Goal: Task Accomplishment & Management: Manage account settings

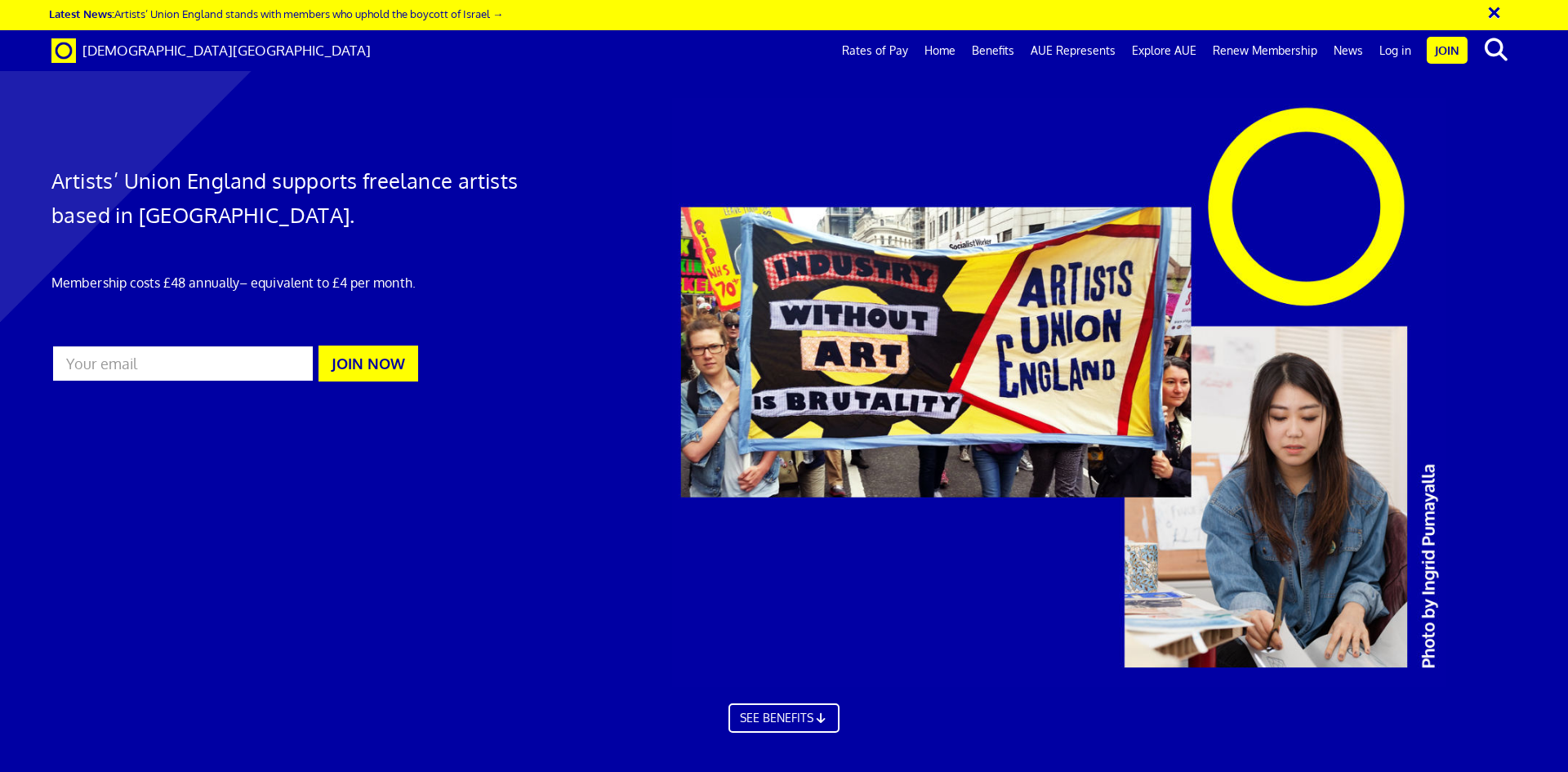
scroll to position [0, 25]
click at [1394, 52] on link "Log in" at bounding box center [1395, 50] width 49 height 41
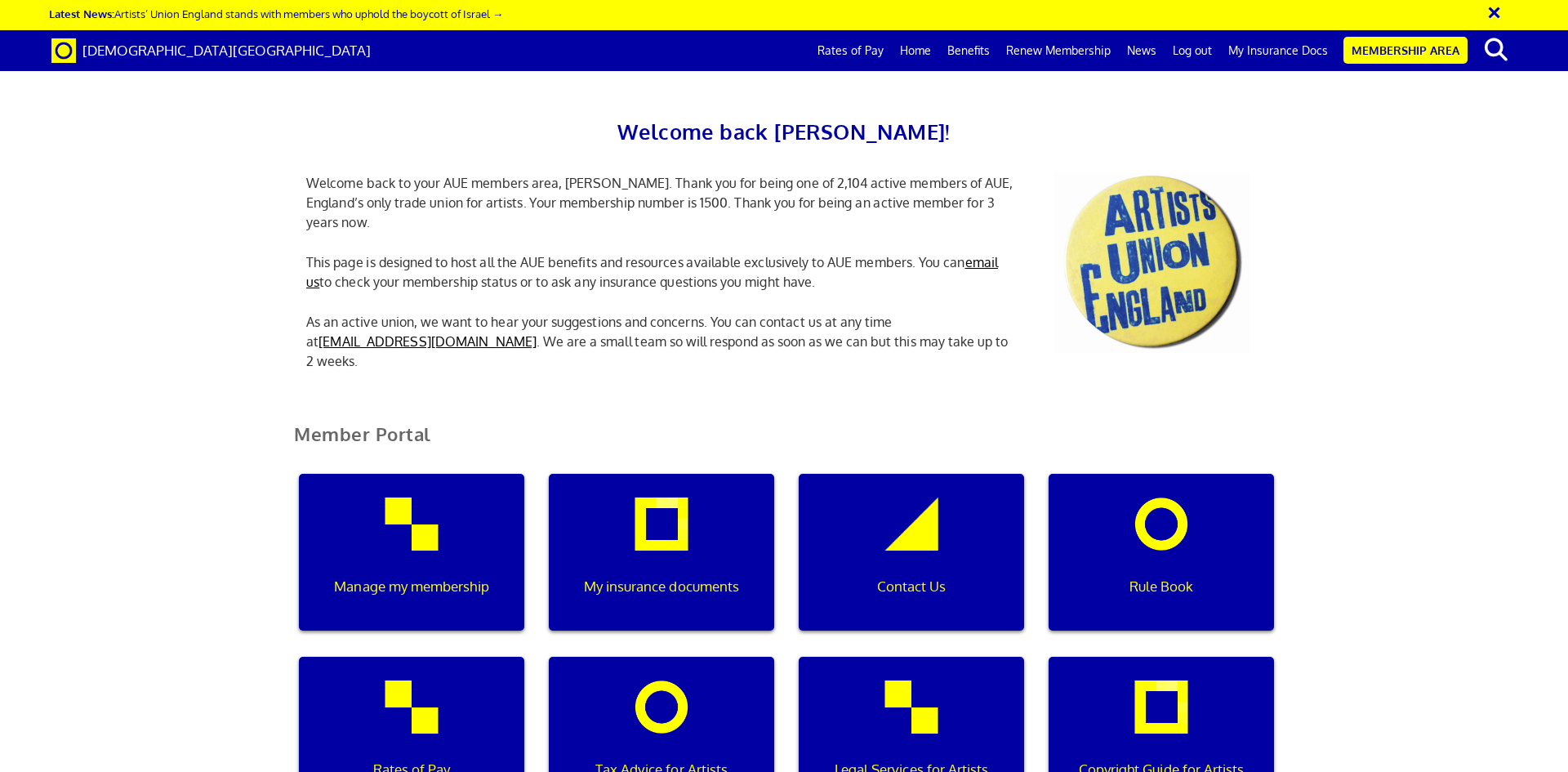
scroll to position [0, 5]
click at [431, 537] on div "Manage my membership" at bounding box center [411, 552] width 225 height 157
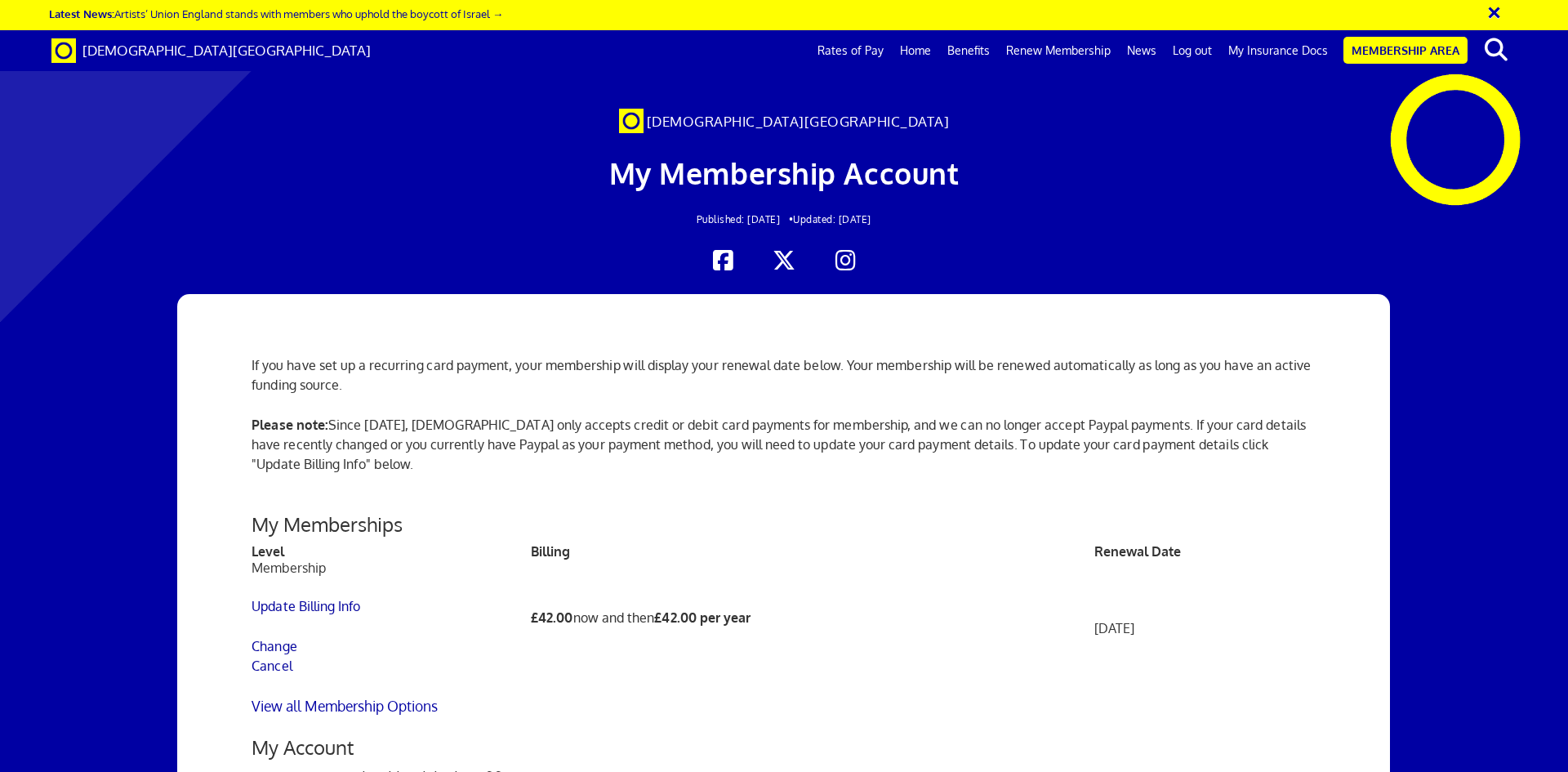
scroll to position [1851, 0]
drag, startPoint x: 832, startPoint y: 466, endPoint x: 854, endPoint y: 246, distance: 221.1
click at [1386, 51] on link "Membership Area" at bounding box center [1405, 49] width 124 height 27
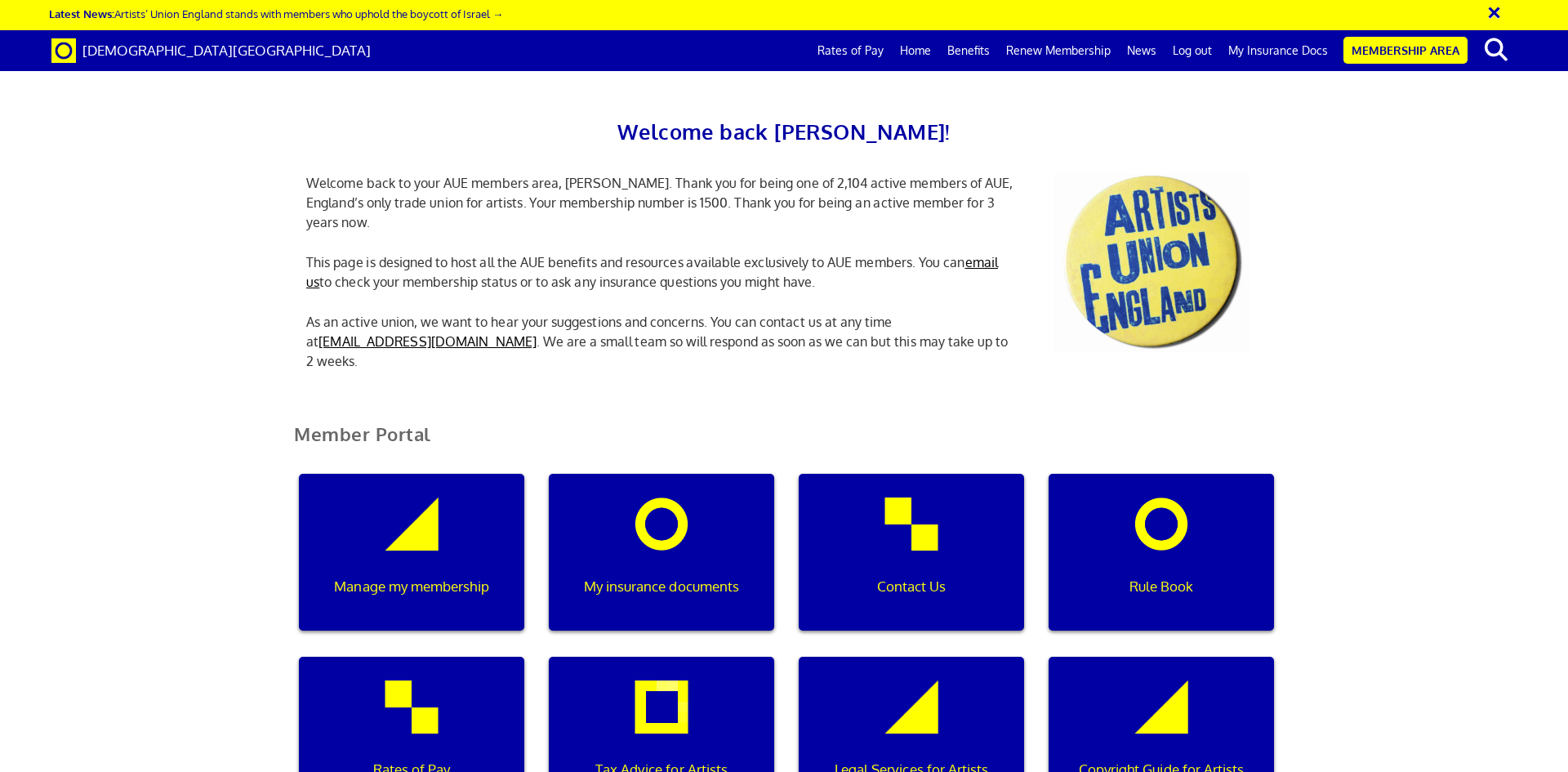
scroll to position [0, 5]
click at [629, 527] on div "My insurance documents" at bounding box center [661, 552] width 225 height 157
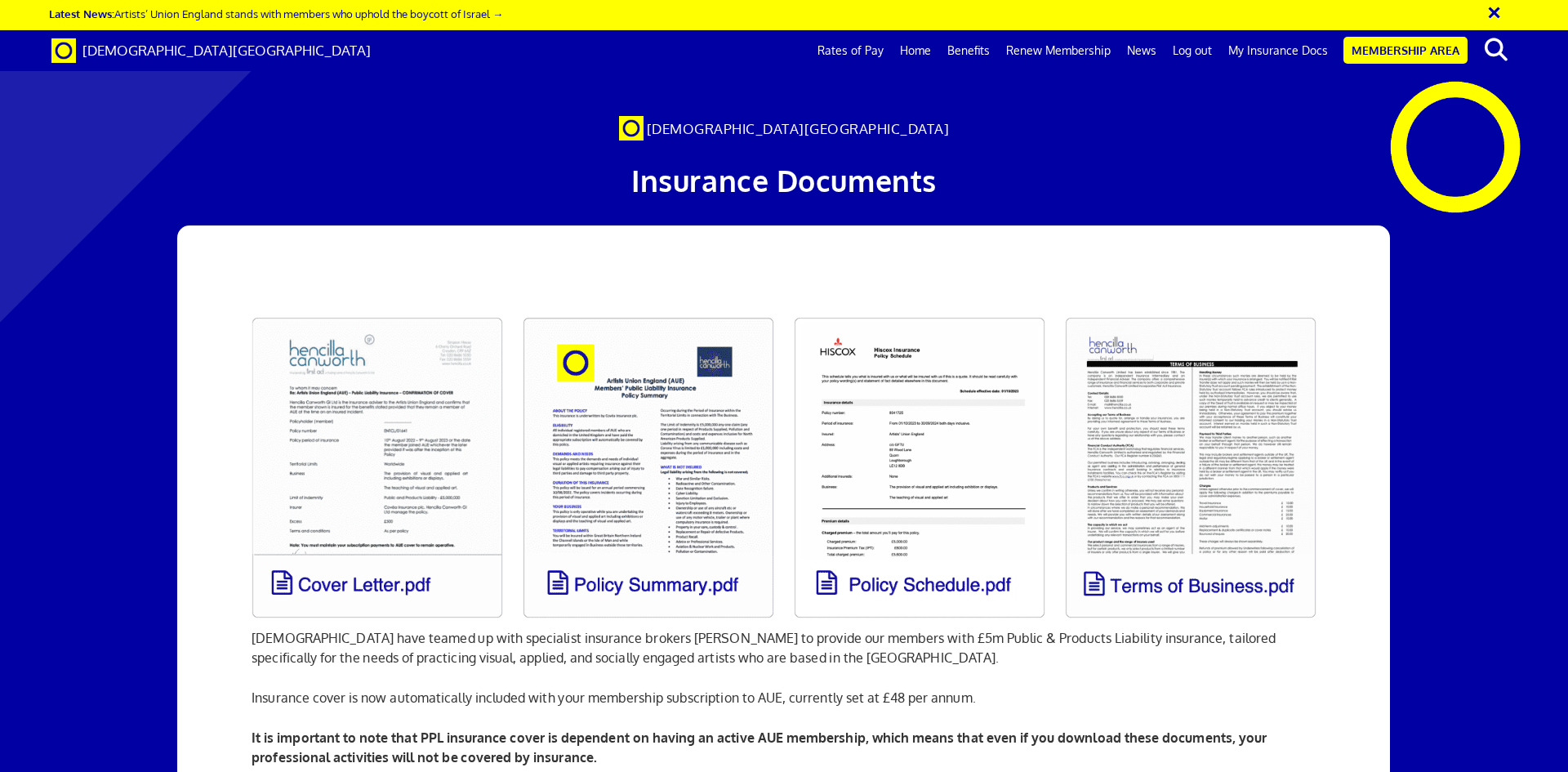
scroll to position [0, 25]
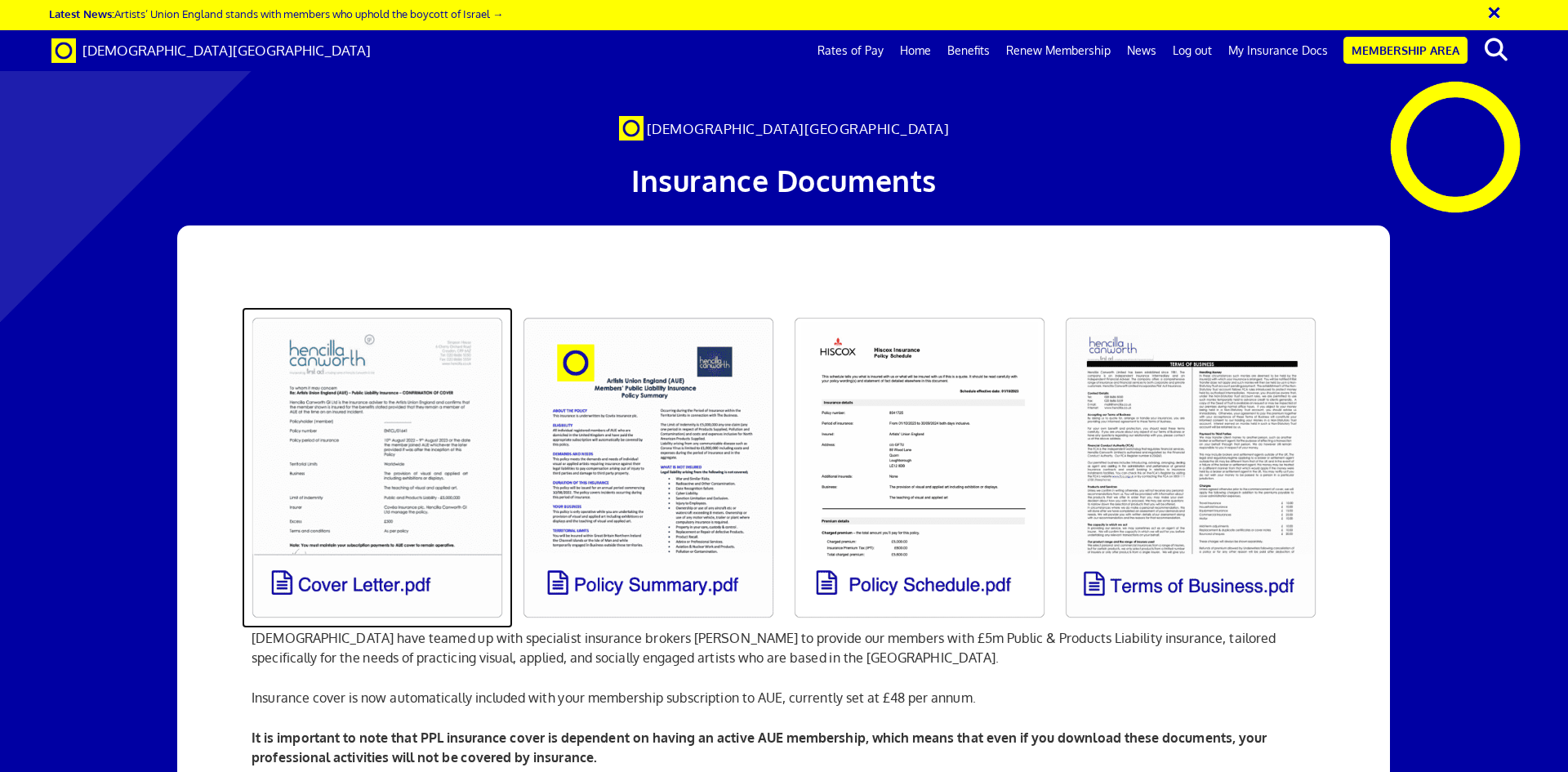
click at [361, 469] on link at bounding box center [377, 468] width 271 height 321
